Goal: Transaction & Acquisition: Purchase product/service

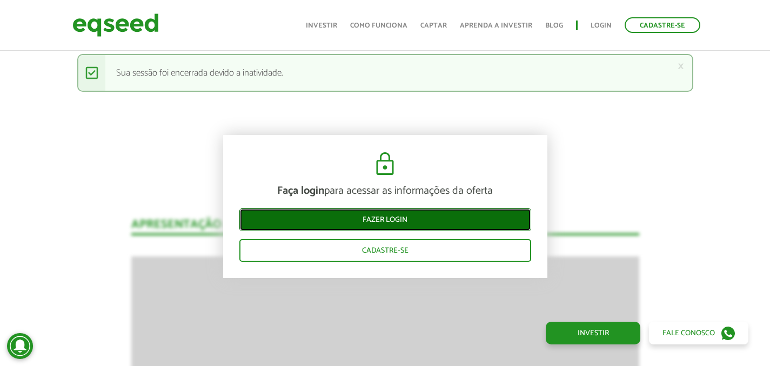
click at [401, 219] on link "Fazer login" at bounding box center [385, 219] width 292 height 23
click at [301, 210] on link "Fazer login" at bounding box center [385, 219] width 292 height 23
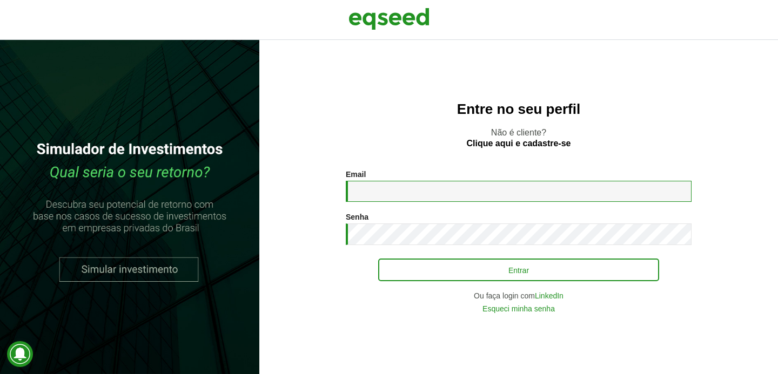
type input "**********"
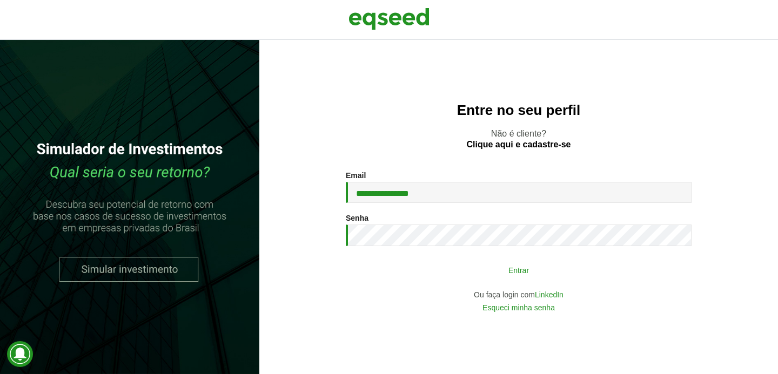
click at [451, 268] on button "Entrar" at bounding box center [518, 270] width 281 height 21
